Goal: Navigation & Orientation: Find specific page/section

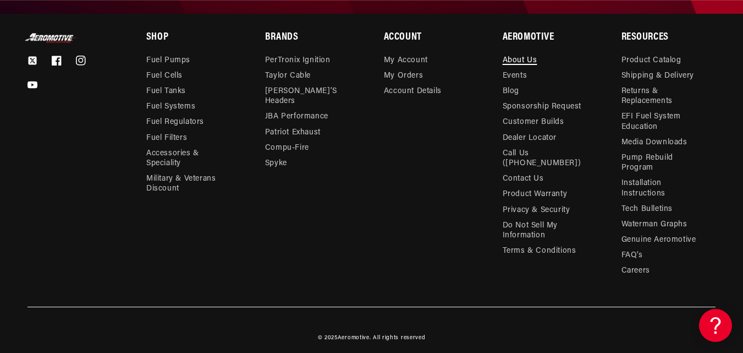
scroll to position [0, 644]
click at [513, 59] on link "About Us" at bounding box center [520, 62] width 35 height 13
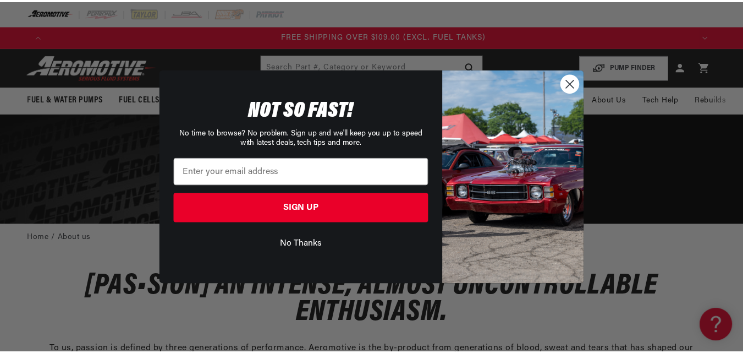
scroll to position [0, 1957]
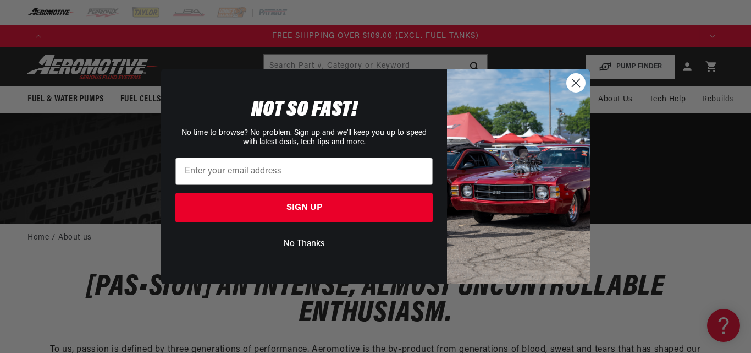
click at [565, 84] on img "POPUP Form" at bounding box center [518, 176] width 143 height 215
click at [573, 85] on circle "Close dialog" at bounding box center [576, 83] width 18 height 18
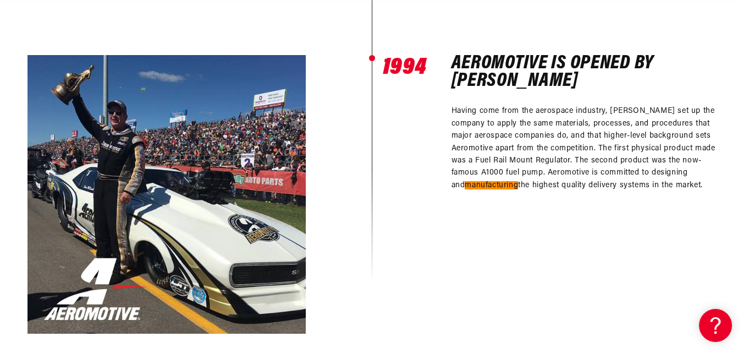
scroll to position [0, 1288]
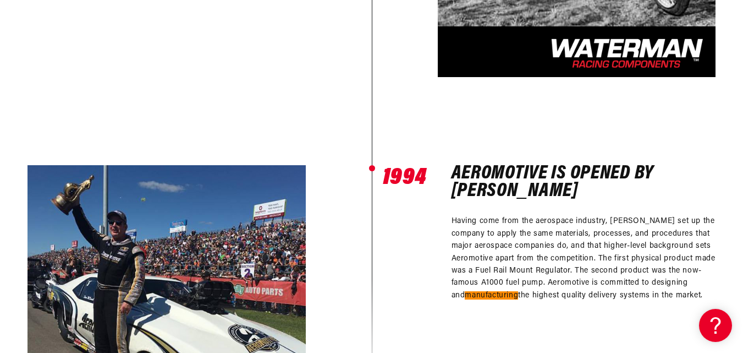
scroll to position [0, 1925]
